Goal: Find specific page/section: Find specific page/section

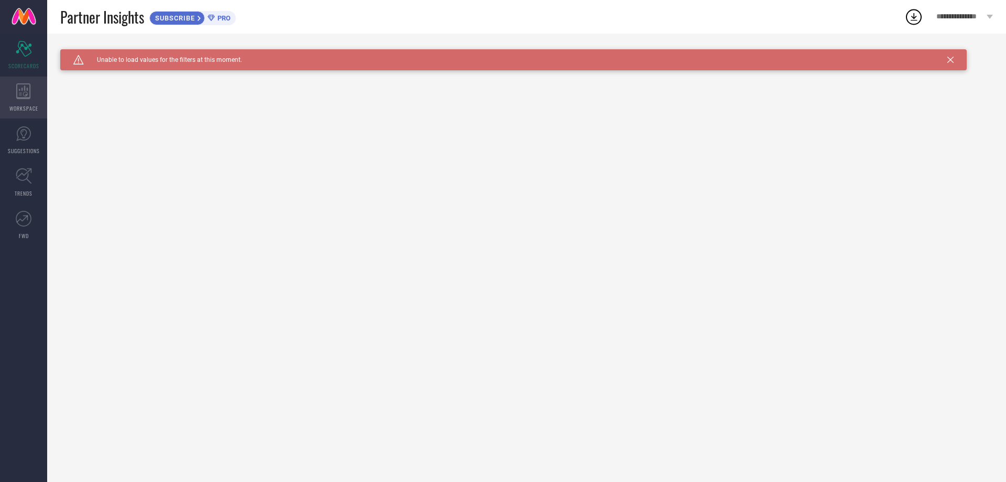
click at [31, 99] on div "WORKSPACE" at bounding box center [23, 98] width 47 height 42
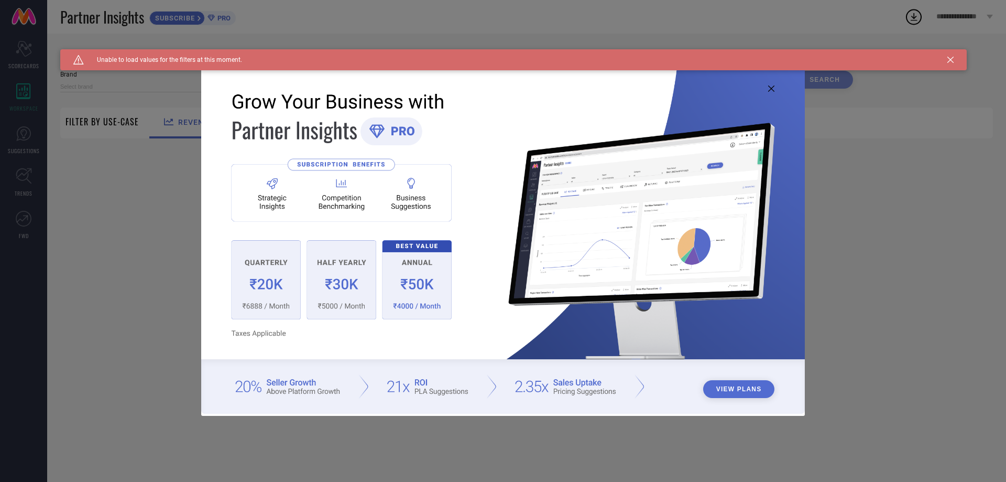
type input "1 STOP FASHION"
type input "All"
click at [17, 132] on div "View Plans" at bounding box center [503, 241] width 1006 height 482
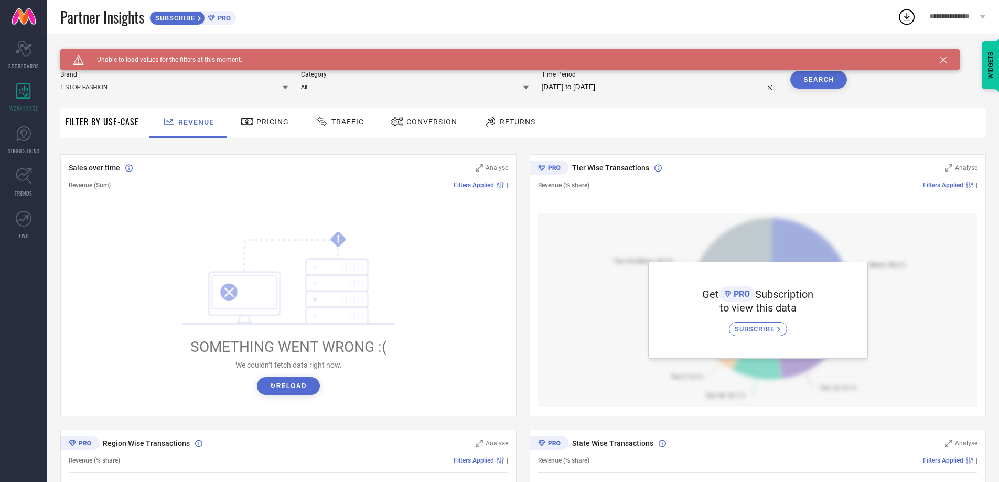
click at [945, 63] on div "Caution Created with Sketch. Unable to load values for the filters at this mome…" at bounding box center [509, 59] width 899 height 21
click at [944, 58] on icon at bounding box center [943, 60] width 6 height 6
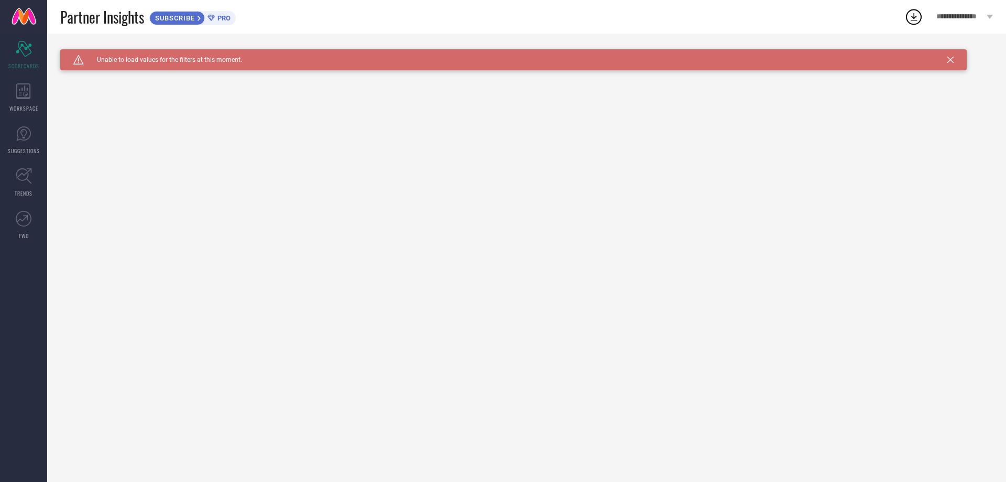
click at [952, 58] on icon at bounding box center [951, 60] width 6 height 6
